Goal: Information Seeking & Learning: Check status

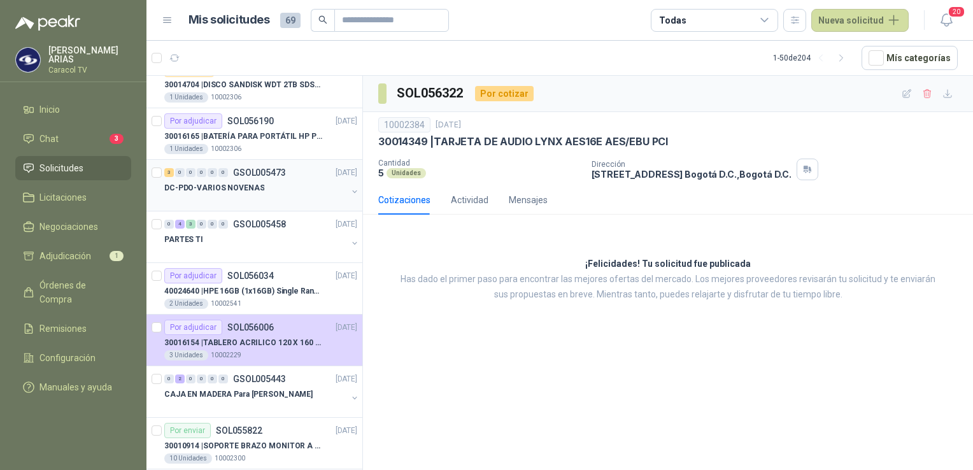
scroll to position [127, 0]
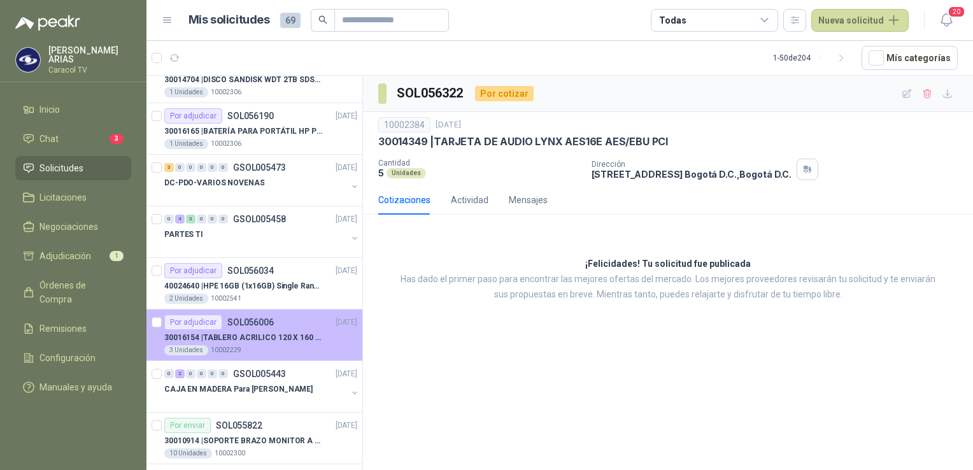
click at [229, 325] on p "SOL056006" at bounding box center [250, 322] width 46 height 9
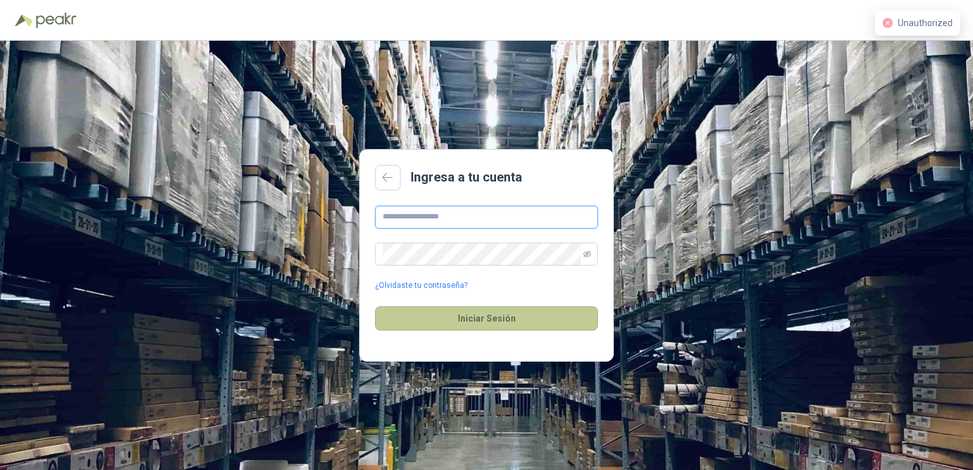
type input "**********"
click at [490, 327] on button "Iniciar Sesión" at bounding box center [486, 318] width 223 height 24
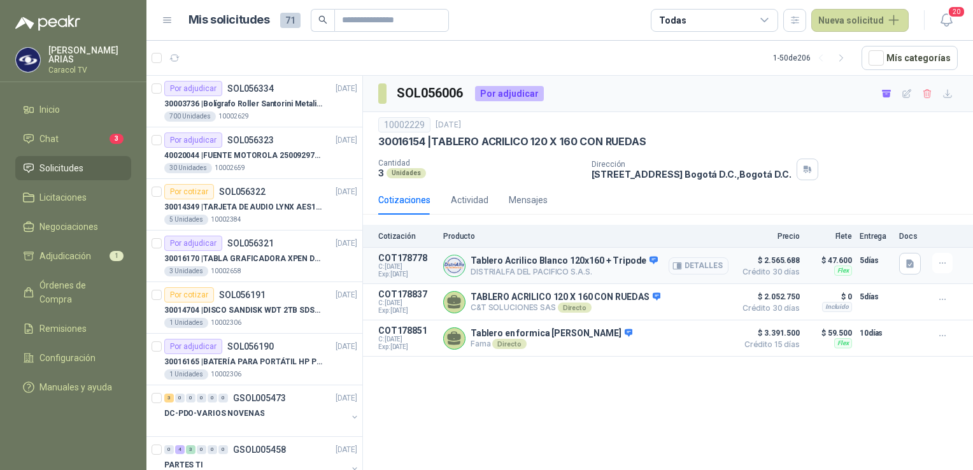
click at [700, 268] on button "Detalles" at bounding box center [698, 265] width 60 height 17
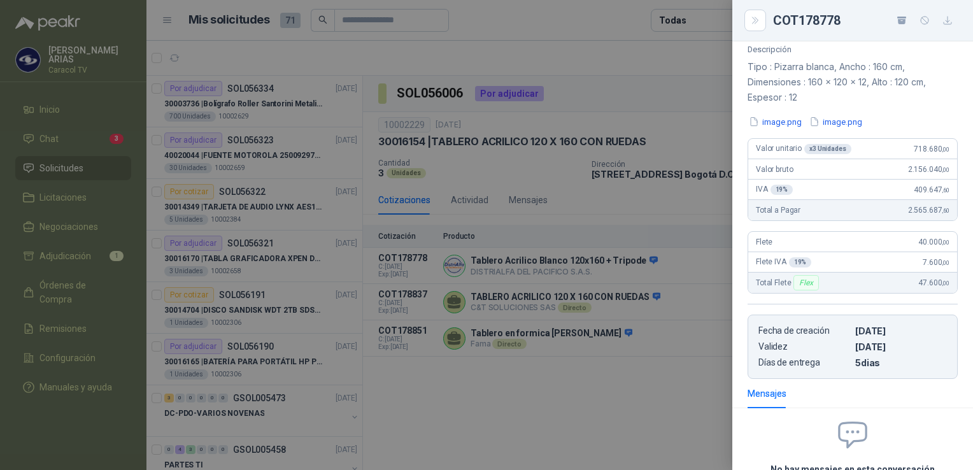
scroll to position [252, 0]
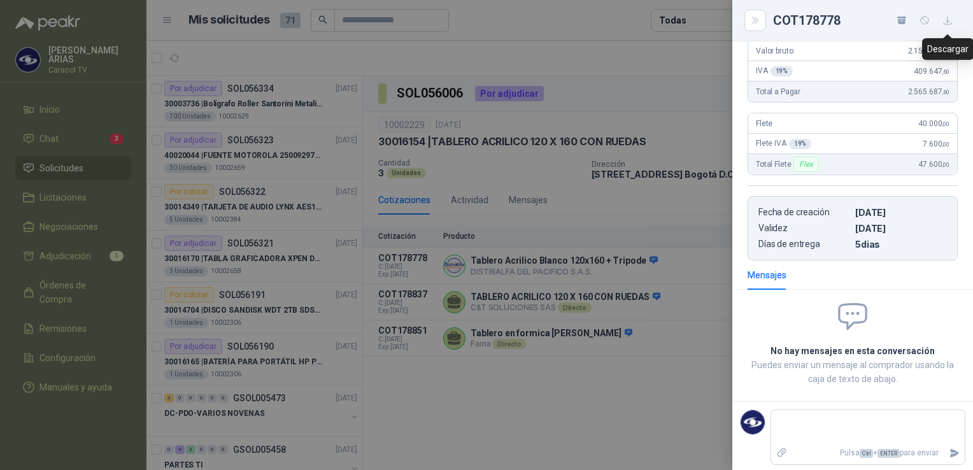
click at [945, 18] on icon "button" at bounding box center [947, 20] width 11 height 11
click at [631, 408] on div at bounding box center [486, 235] width 973 height 470
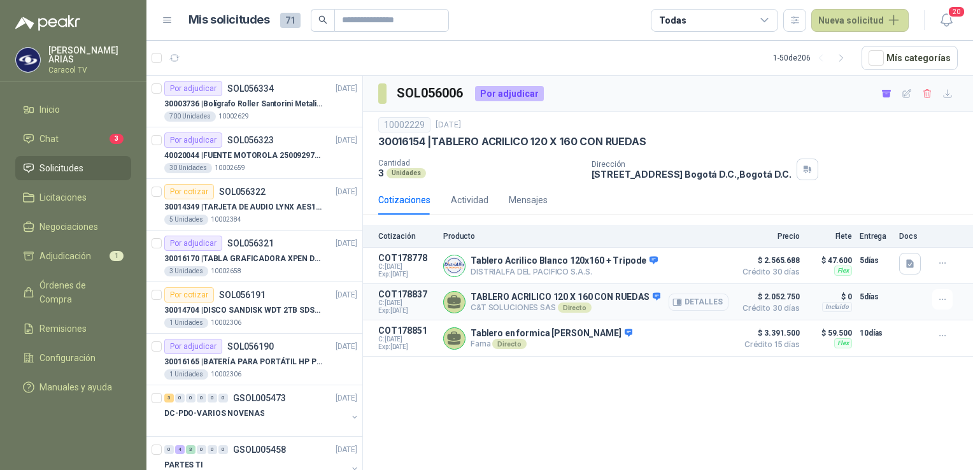
click at [695, 297] on button "Detalles" at bounding box center [698, 301] width 60 height 17
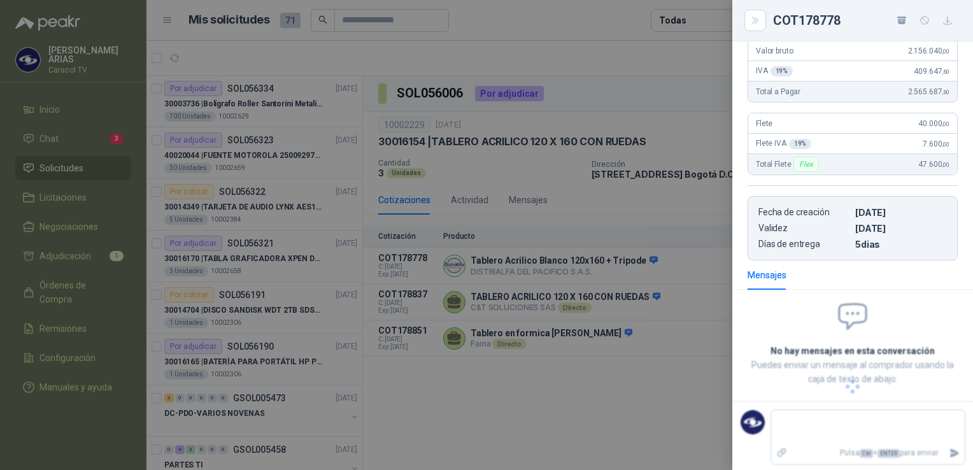
scroll to position [239, 0]
click at [947, 17] on icon "button" at bounding box center [947, 20] width 11 height 11
click at [671, 381] on div at bounding box center [486, 235] width 973 height 470
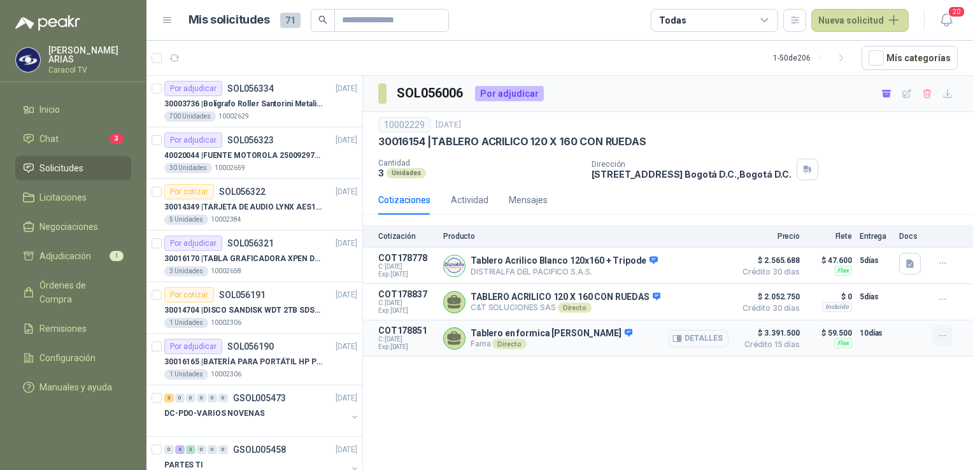
click at [938, 332] on icon "button" at bounding box center [942, 335] width 11 height 11
click at [718, 335] on button "Detalles" at bounding box center [698, 338] width 60 height 17
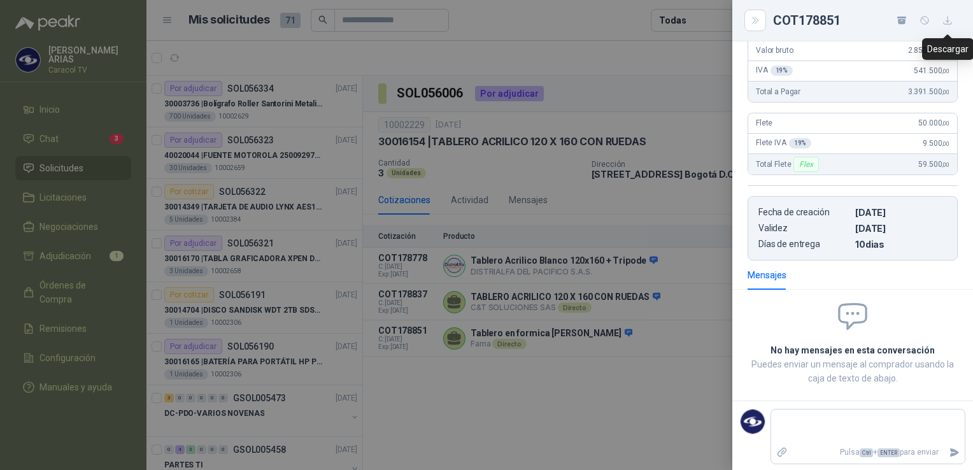
click at [947, 19] on icon "button" at bounding box center [947, 20] width 11 height 11
